Goal: Information Seeking & Learning: Check status

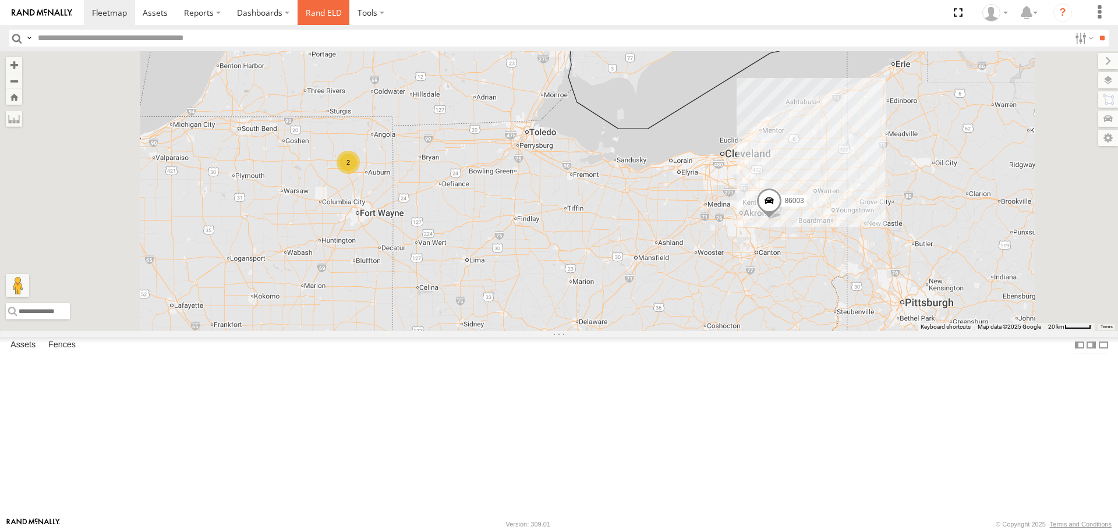
click at [321, 9] on link "Rand ELD" at bounding box center [324, 12] width 52 height 25
click at [146, 13] on span at bounding box center [155, 12] width 25 height 11
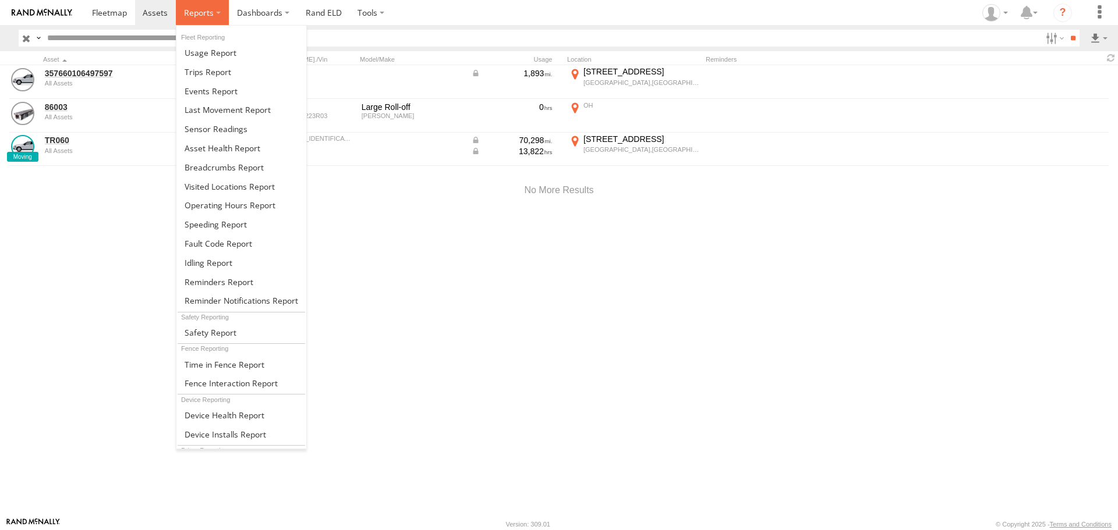
click at [211, 15] on span at bounding box center [199, 12] width 30 height 11
click at [204, 264] on span at bounding box center [209, 262] width 48 height 11
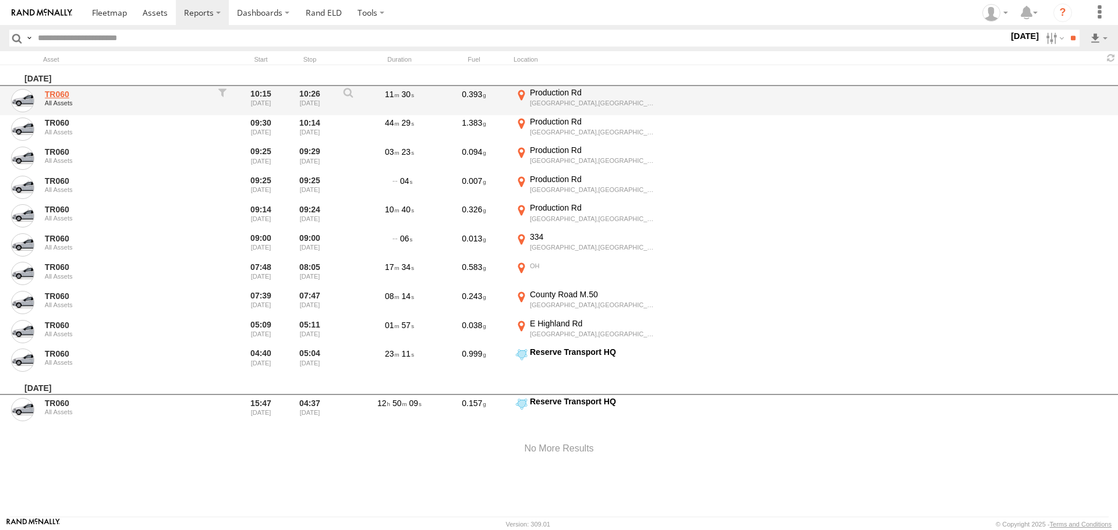
click at [50, 94] on link "TR060" at bounding box center [125, 94] width 160 height 10
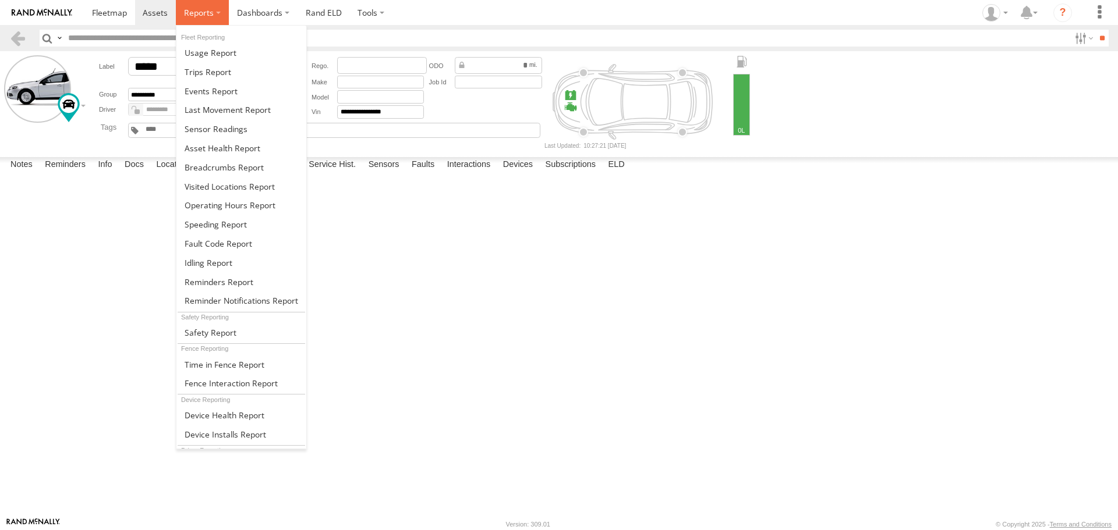
click at [194, 8] on span at bounding box center [199, 12] width 30 height 11
click at [217, 55] on span at bounding box center [211, 52] width 52 height 11
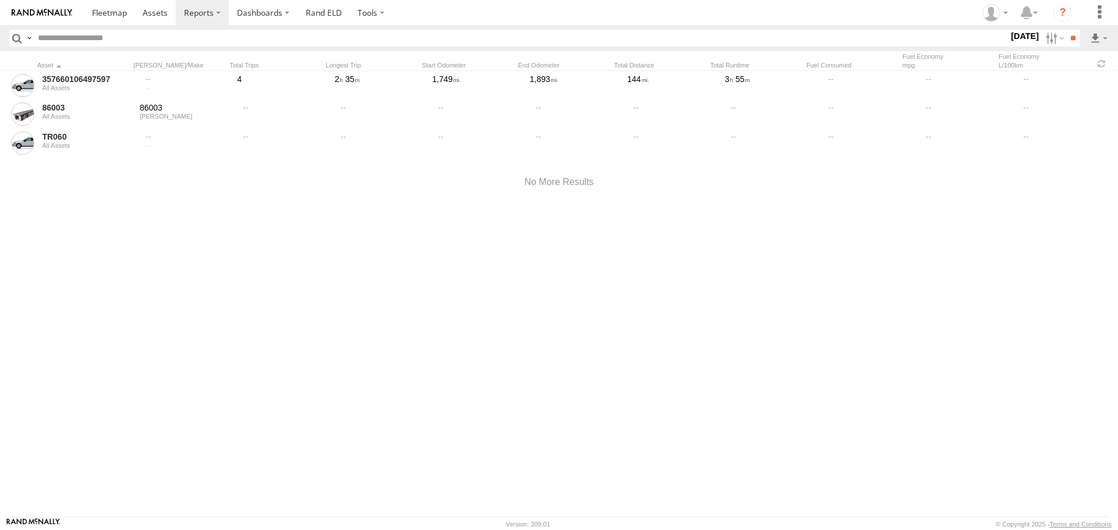
click at [27, 37] on label at bounding box center [28, 38] width 9 height 17
click at [133, 181] on div at bounding box center [559, 182] width 1118 height 49
click at [133, 40] on input "text" at bounding box center [520, 38] width 975 height 17
click at [24, 36] on label "Search Query" at bounding box center [24, 38] width 0 height 17
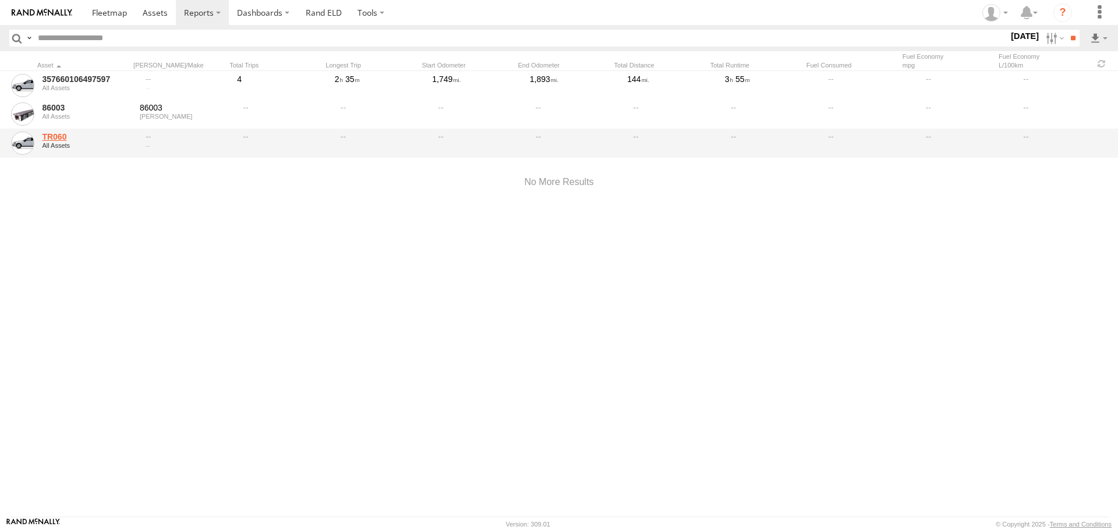
click at [55, 136] on link "TR060" at bounding box center [87, 137] width 90 height 10
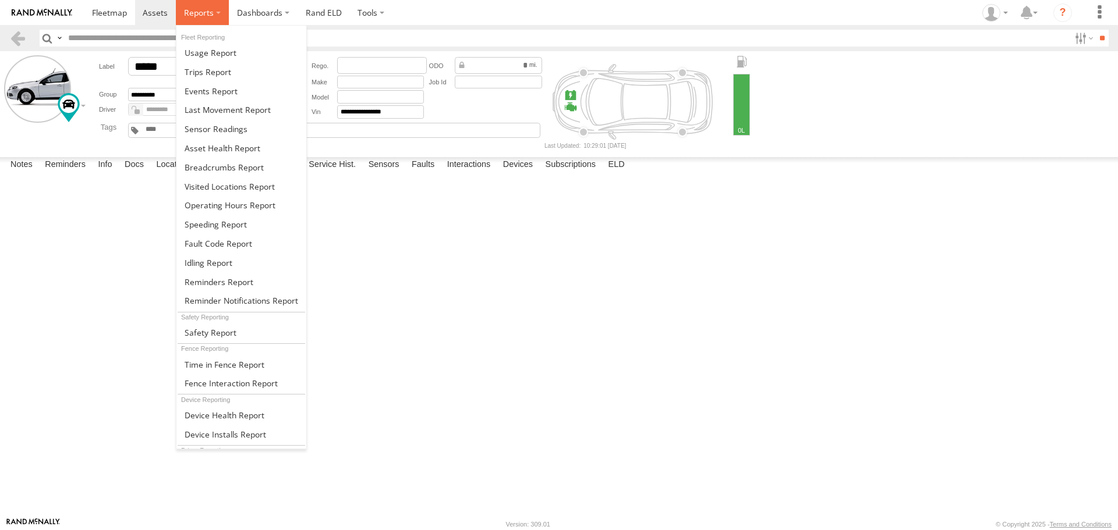
click at [217, 10] on label at bounding box center [202, 12] width 53 height 25
click at [226, 334] on span at bounding box center [211, 332] width 52 height 11
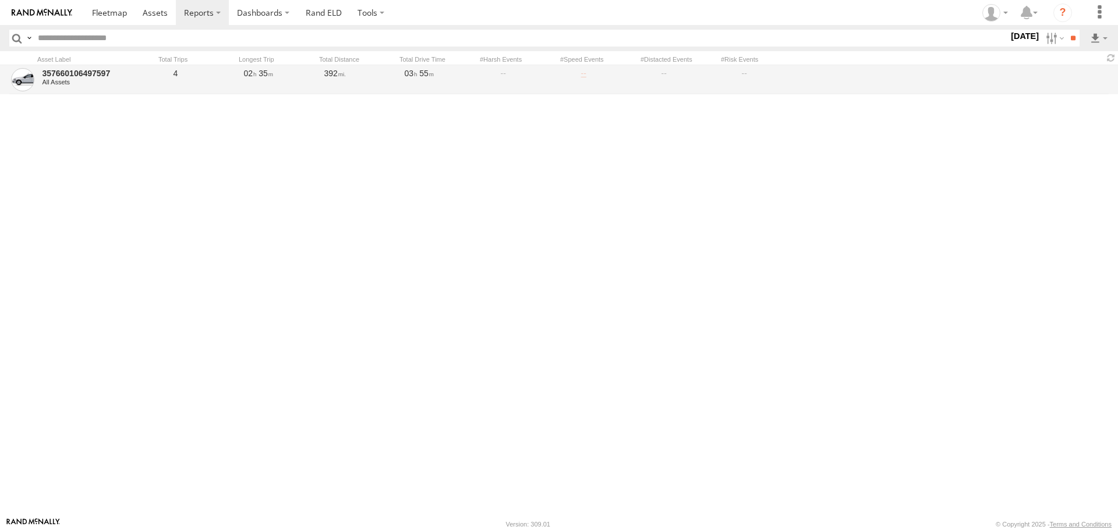
click at [585, 72] on link at bounding box center [602, 79] width 76 height 27
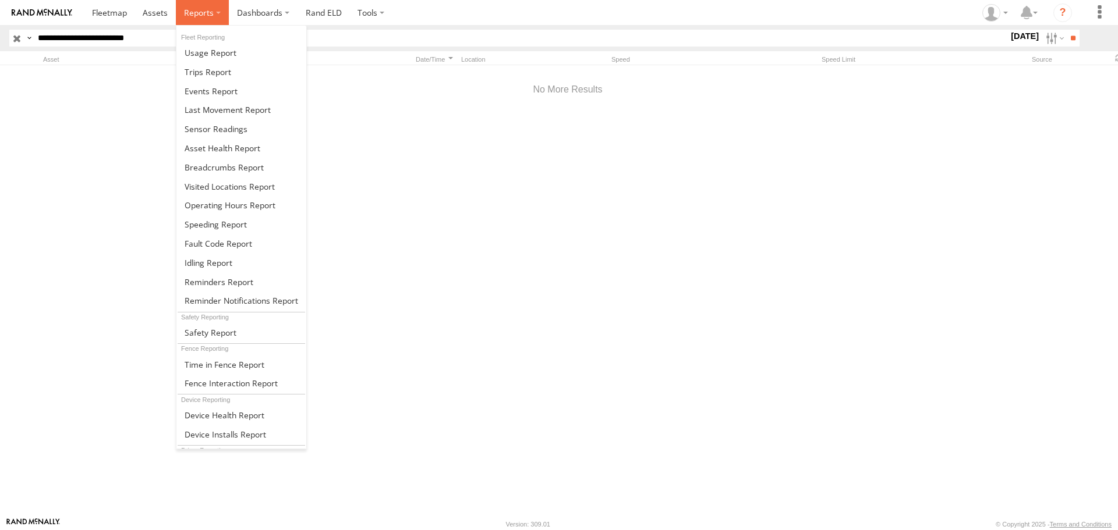
click at [215, 10] on label at bounding box center [202, 12] width 53 height 25
click at [208, 263] on span at bounding box center [209, 262] width 48 height 11
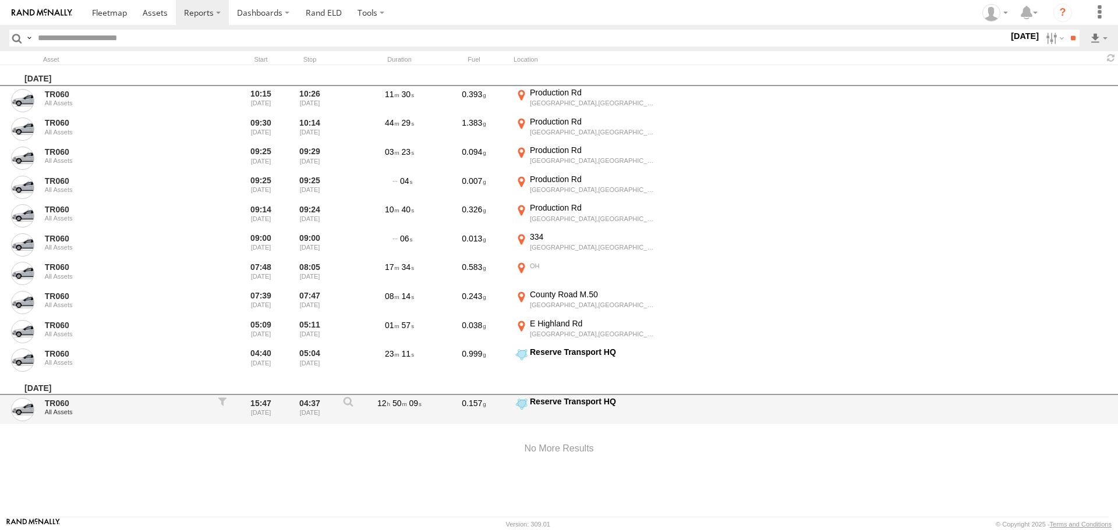
click at [540, 410] on label "Reserve Transport HQ 41.29968 -81.45874" at bounding box center [587, 410] width 146 height 27
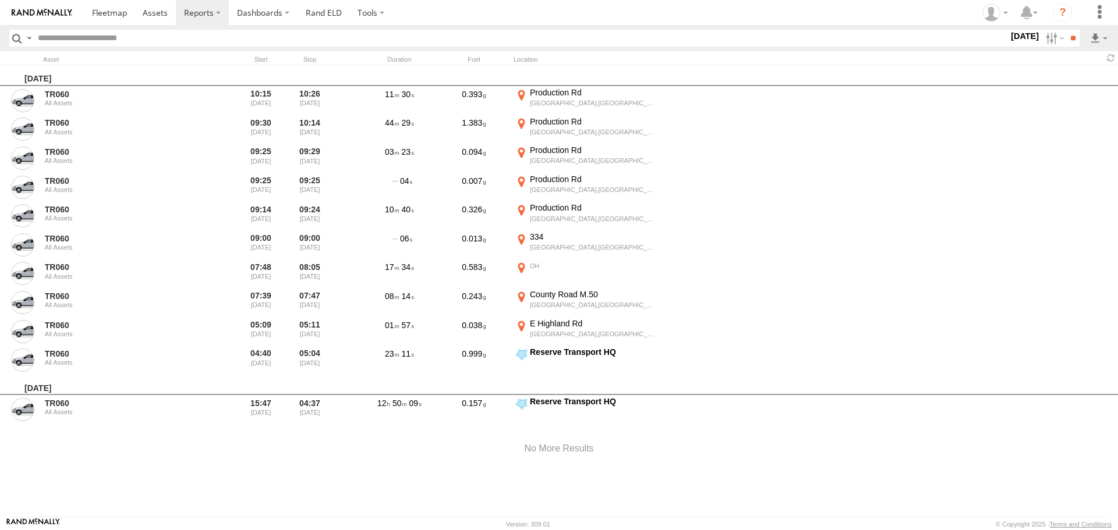
click at [0, 0] on label "×" at bounding box center [0, 0] width 0 height 0
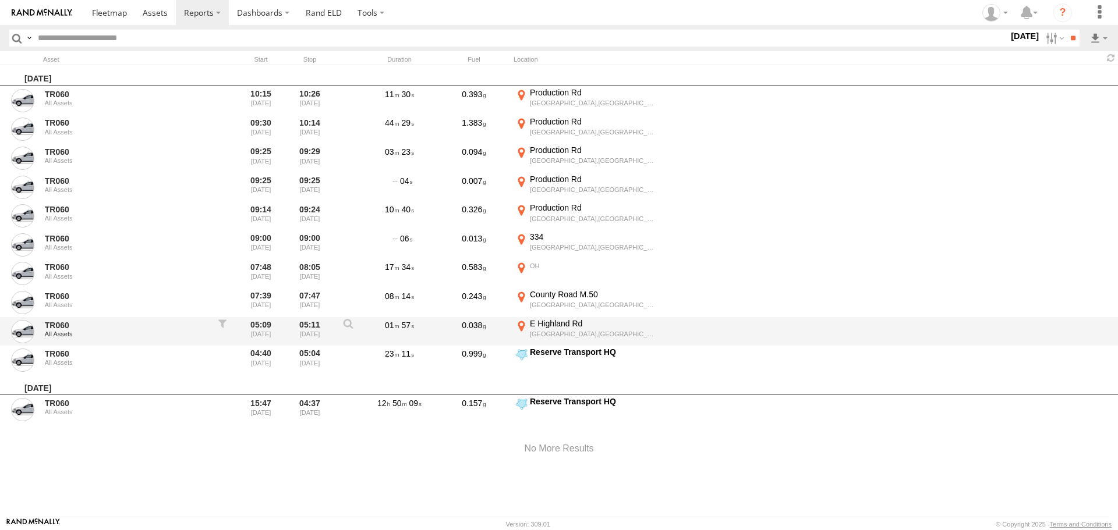
click at [582, 326] on div "E Highland Rd" at bounding box center [594, 323] width 128 height 10
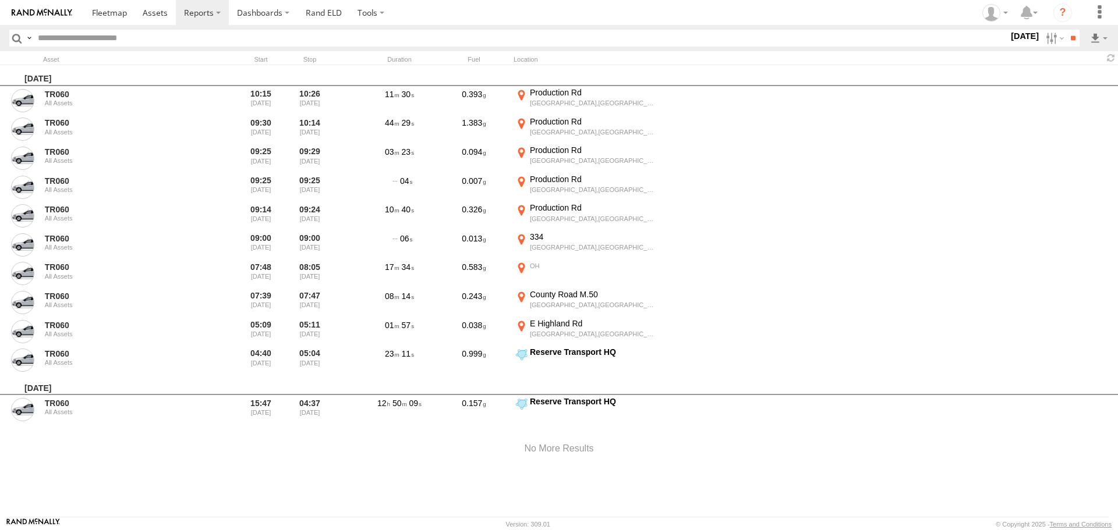
click at [0, 0] on label "×" at bounding box center [0, 0] width 0 height 0
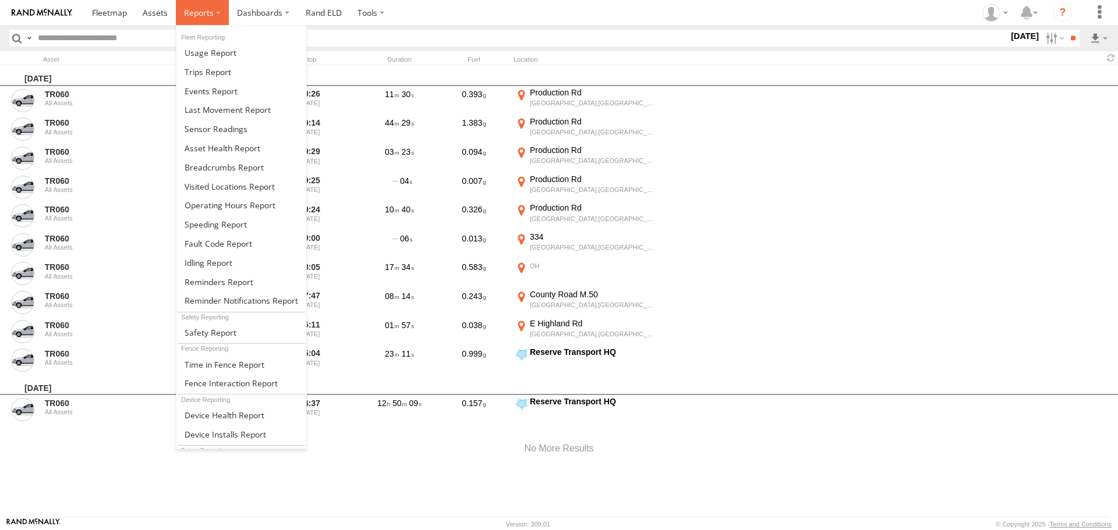
click at [215, 11] on label at bounding box center [202, 12] width 53 height 25
click at [225, 167] on span at bounding box center [224, 167] width 79 height 11
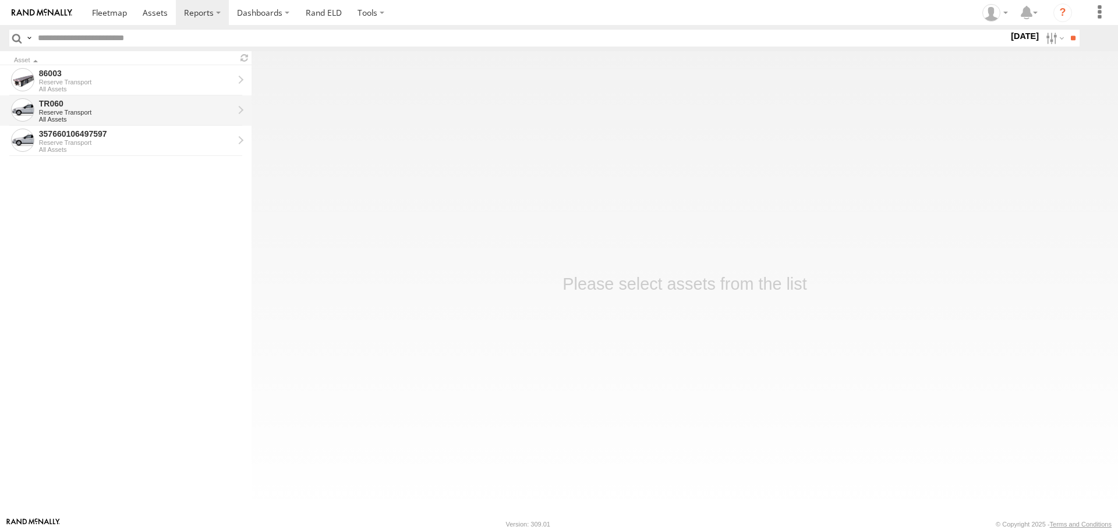
click at [95, 115] on div "Reserve Transport" at bounding box center [136, 112] width 194 height 7
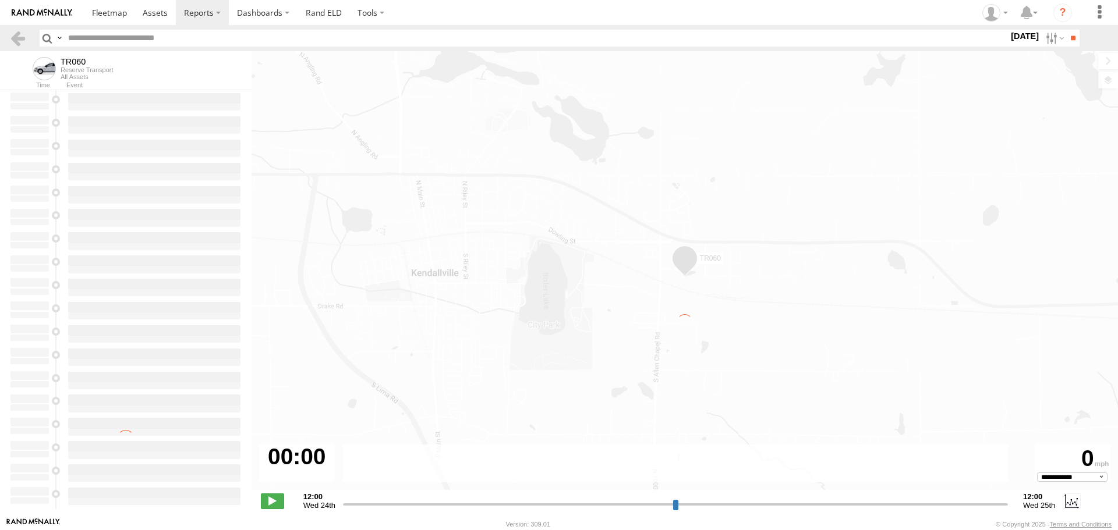
select select "**********"
type input "**********"
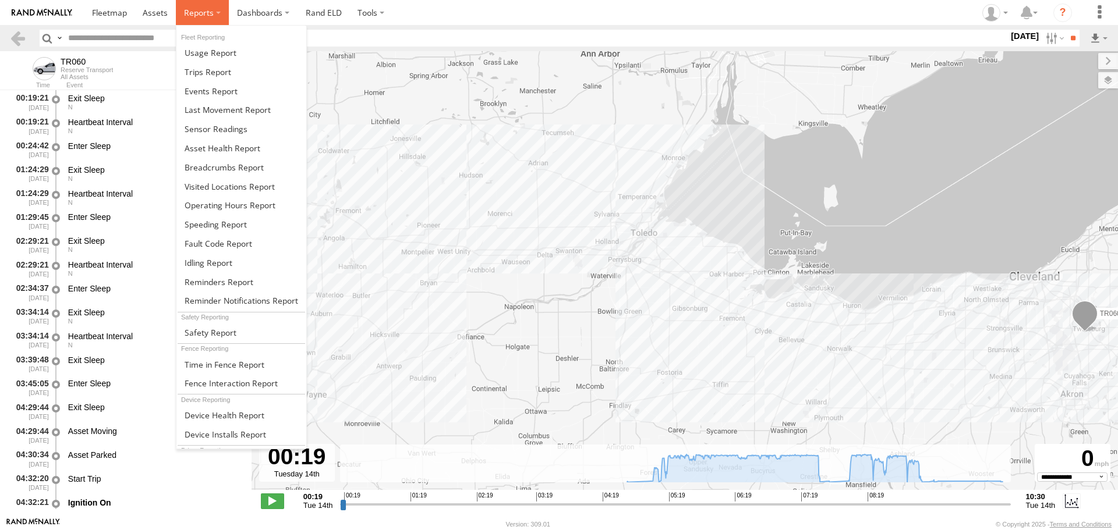
click at [221, 13] on label at bounding box center [202, 12] width 53 height 25
click at [222, 262] on span at bounding box center [209, 262] width 48 height 11
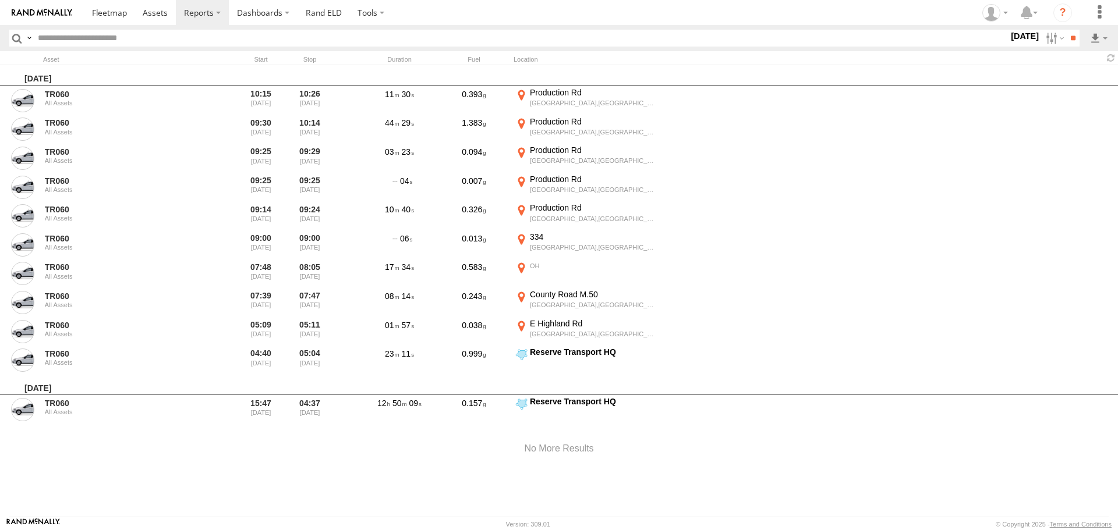
click at [1013, 34] on label "[DATE]" at bounding box center [1024, 36] width 33 height 13
click at [0, 0] on span "Last 14 Days" at bounding box center [0, 0] width 0 height 0
click at [1069, 38] on input "**" at bounding box center [1072, 38] width 13 height 17
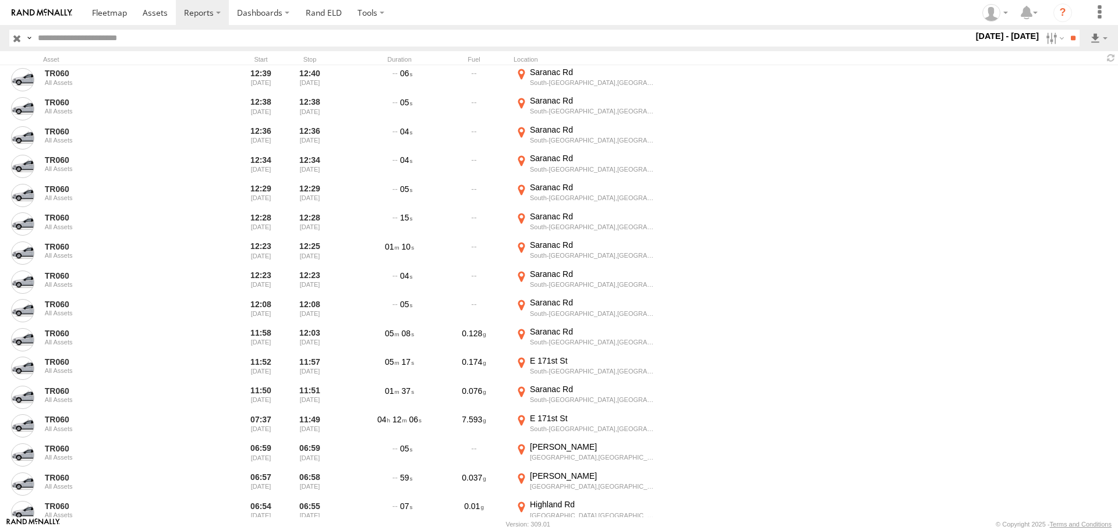
scroll to position [1747, 0]
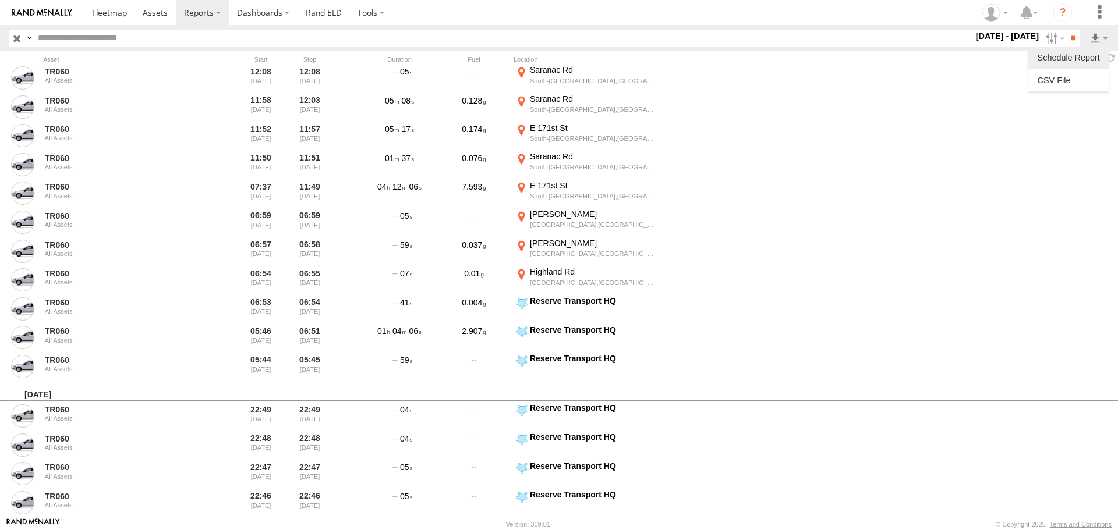
click at [1092, 59] on label at bounding box center [1068, 57] width 71 height 17
click at [0, 0] on button "Schedule" at bounding box center [0, 0] width 0 height 0
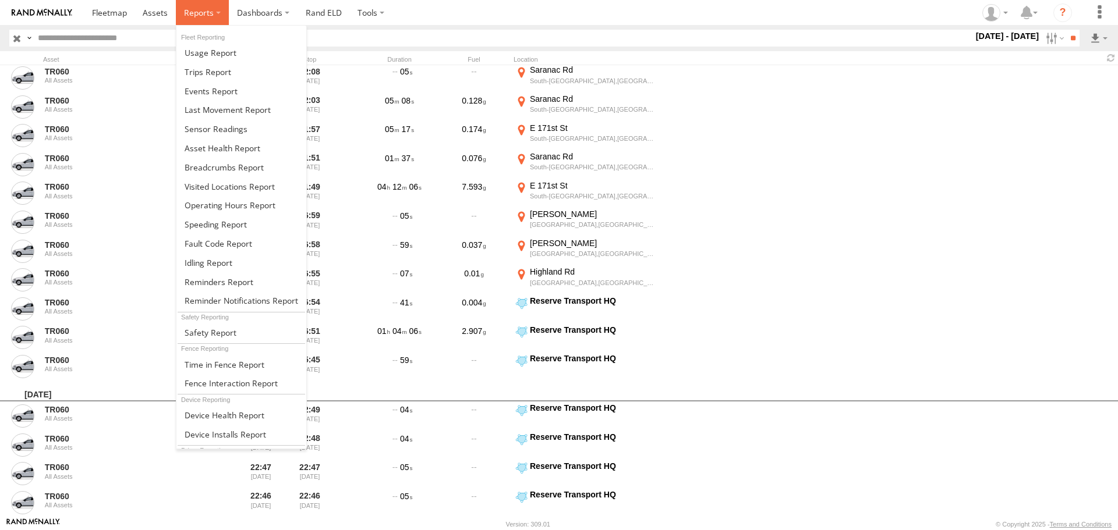
click at [213, 8] on label at bounding box center [202, 12] width 53 height 25
click at [222, 76] on span at bounding box center [208, 71] width 47 height 11
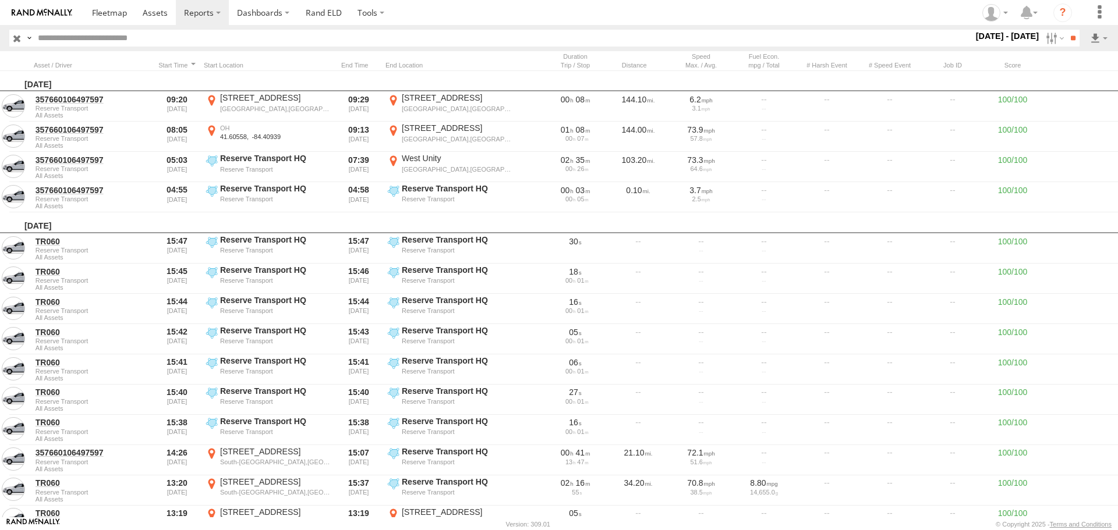
click at [1024, 33] on label "1 - 14 Oct 25" at bounding box center [1007, 36] width 68 height 13
click at [0, 0] on label at bounding box center [0, 0] width 0 height 0
click at [1075, 36] on input "**" at bounding box center [1072, 38] width 13 height 17
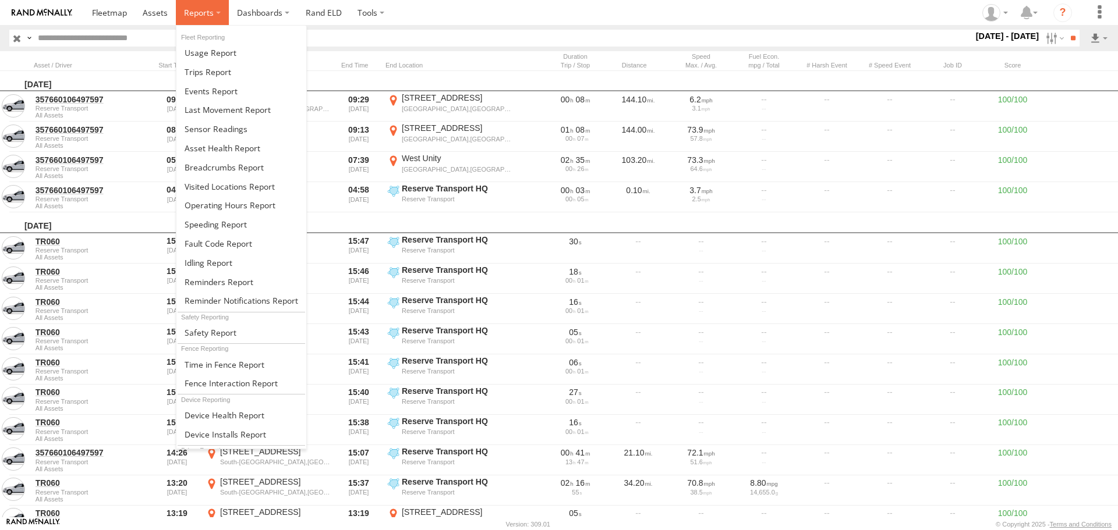
click at [217, 10] on label at bounding box center [202, 12] width 53 height 25
click at [206, 333] on span at bounding box center [211, 332] width 52 height 11
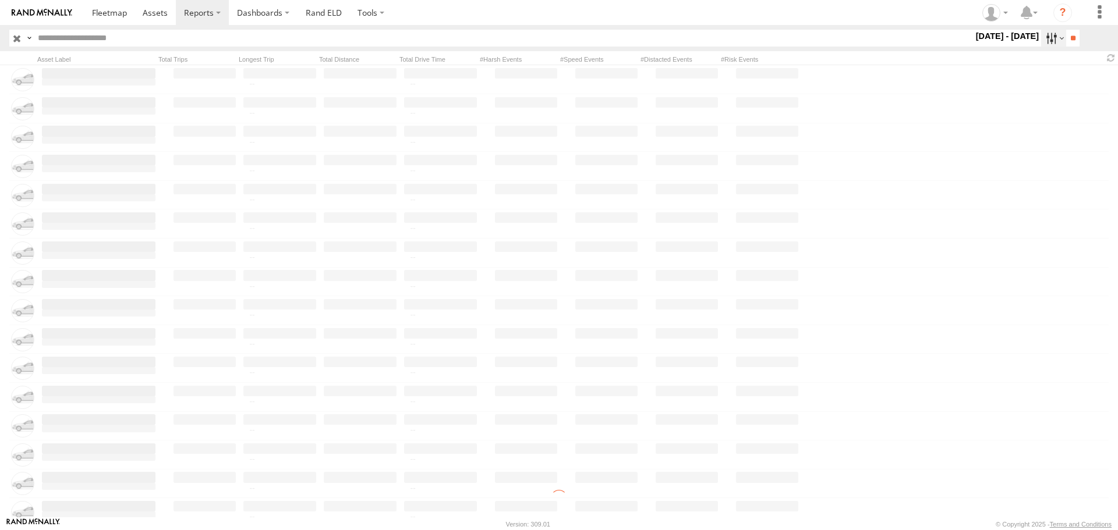
click at [1041, 36] on label at bounding box center [1053, 38] width 25 height 17
click at [0, 0] on label at bounding box center [0, 0] width 0 height 0
click at [1068, 33] on input "**" at bounding box center [1072, 38] width 13 height 17
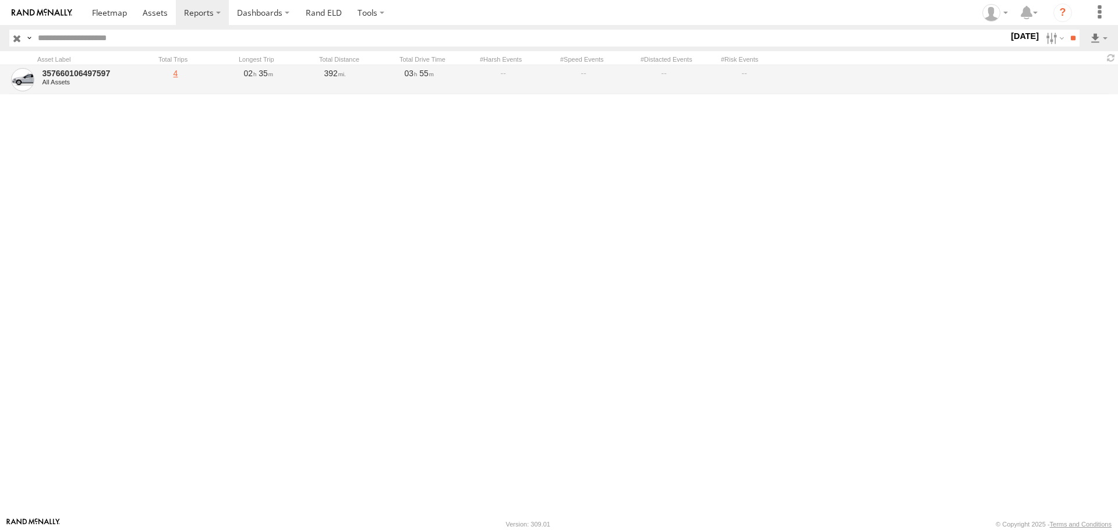
click at [199, 75] on link "4" at bounding box center [200, 79] width 76 height 27
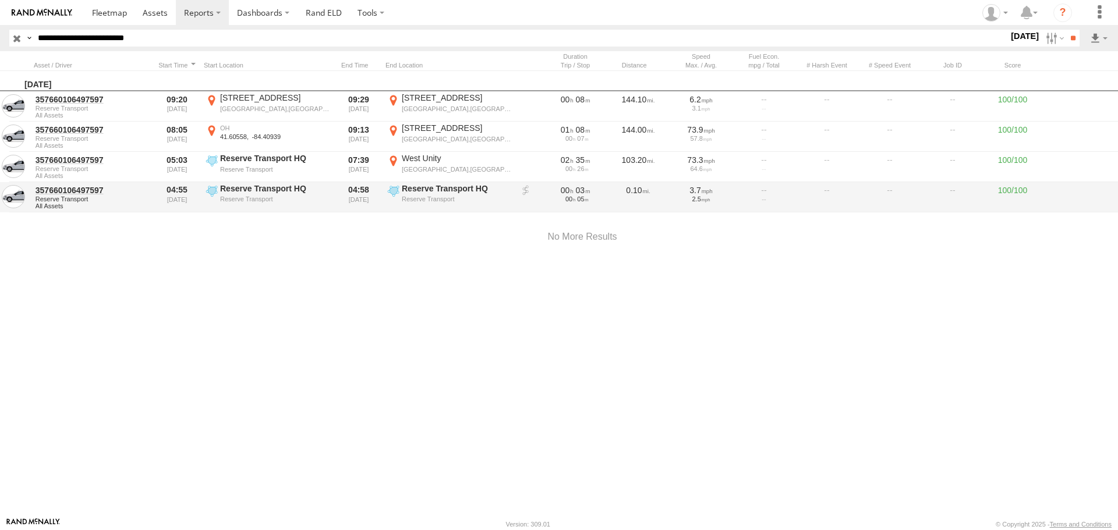
click at [507, 201] on div "Reserve Transport" at bounding box center [457, 199] width 110 height 8
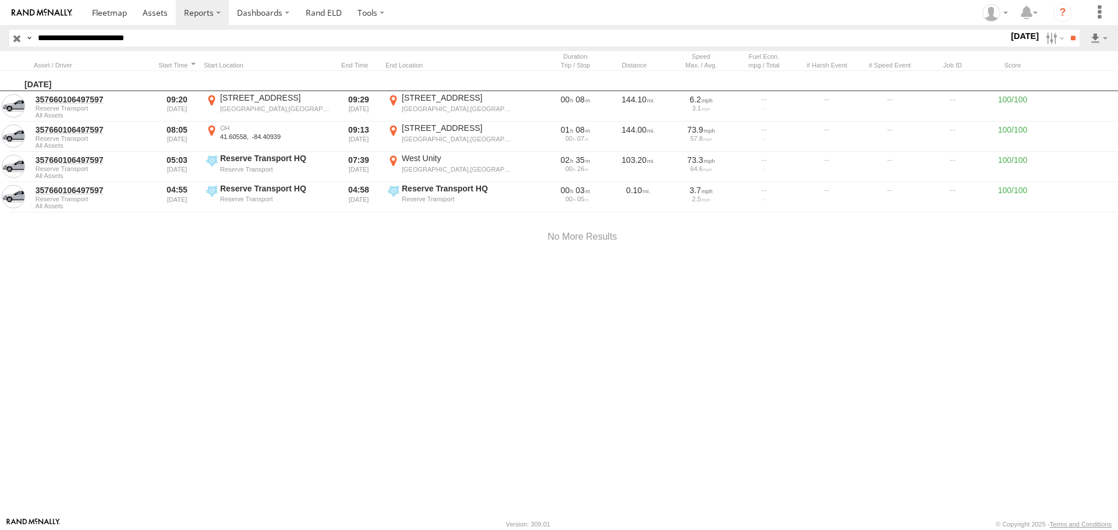
click at [0, 0] on label "×" at bounding box center [0, 0] width 0 height 0
